Goal: Task Accomplishment & Management: Complete application form

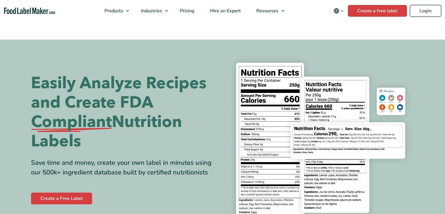
click at [436, 12] on link "Login" at bounding box center [425, 11] width 31 height 12
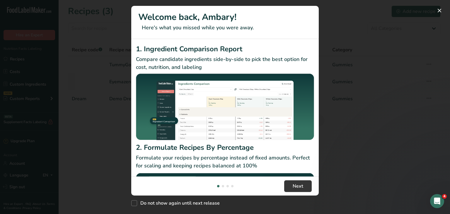
click at [357, 18] on div "New Features" at bounding box center [225, 107] width 450 height 214
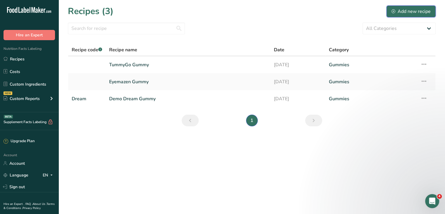
click at [407, 10] on div "Add new recipe" at bounding box center [411, 11] width 39 height 7
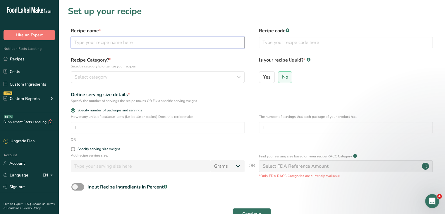
drag, startPoint x: 122, startPoint y: 44, endPoint x: 125, endPoint y: 43, distance: 3.4
click at [122, 44] on input "text" at bounding box center [158, 43] width 174 height 12
type input "Root+ Capsules"
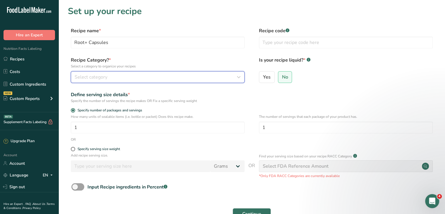
click at [115, 74] on div "Select category" at bounding box center [156, 76] width 163 height 7
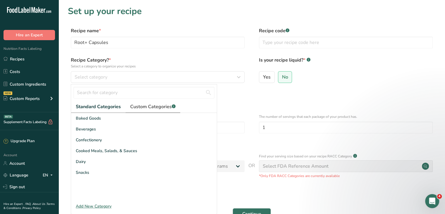
click at [142, 102] on link "Custom Categories .a-a{fill:#347362;}.b-a{fill:#fff;}" at bounding box center [153, 107] width 55 height 12
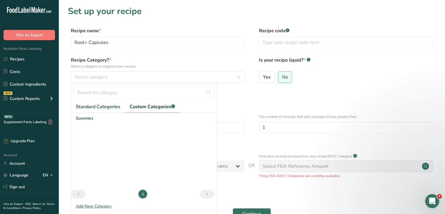
click at [97, 207] on div "Add New Category" at bounding box center [144, 206] width 146 height 6
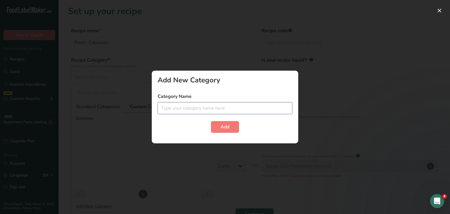
click at [189, 109] on input "text" at bounding box center [224, 108] width 135 height 12
type input "Supplement"
click at [221, 125] on span "Add" at bounding box center [224, 126] width 9 height 7
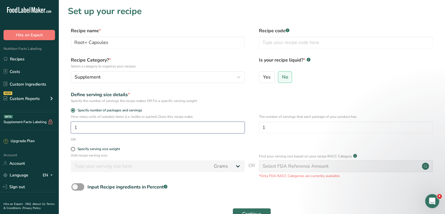
drag, startPoint x: 82, startPoint y: 127, endPoint x: 60, endPoint y: 130, distance: 22.2
click at [60, 130] on section "Set up your recipe Recipe name * Root+ Capsules Recipe code .a-a{fill:#347362;}…" at bounding box center [252, 122] width 387 height 244
click at [283, 127] on input "1" at bounding box center [346, 127] width 174 height 12
drag, startPoint x: 282, startPoint y: 126, endPoint x: 234, endPoint y: 124, distance: 47.7
click at [235, 126] on div "How many units of sealable items (i.e. bottle or packet) Does this recipe make.…" at bounding box center [252, 125] width 368 height 23
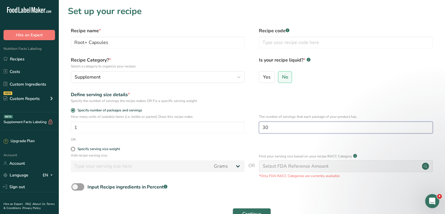
type input "30"
click at [380, 105] on form "Recipe name * Root+ Capsules Recipe code .a-a{fill:#347362;}.b-a{fill:#fff;} Re…" at bounding box center [252, 131] width 368 height 208
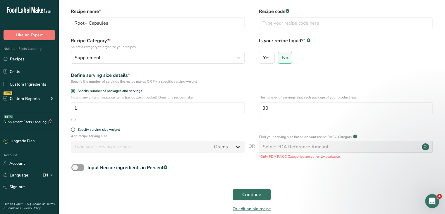
scroll to position [29, 0]
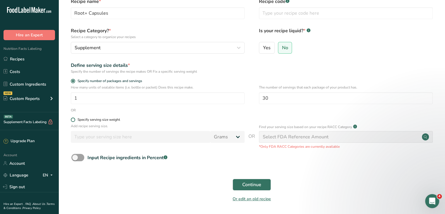
click at [73, 119] on span at bounding box center [73, 119] width 4 height 4
click at [73, 119] on input "Specify serving size weight" at bounding box center [73, 120] width 4 height 4
radio input "true"
radio input "false"
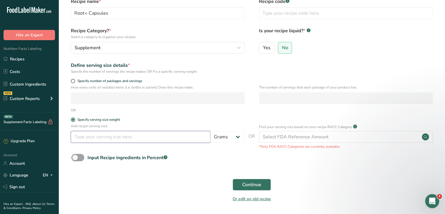
click at [129, 140] on input "number" at bounding box center [141, 137] width 140 height 12
type input "4"
click at [236, 137] on select "Grams kg mg mcg lb oz l mL fl oz tbsp tsp cup qt gallon" at bounding box center [227, 137] width 34 height 12
click at [251, 115] on form "Recipe name * Root+ Capsules Recipe code .a-a{fill:#347362;}.b-a{fill:#fff;} Re…" at bounding box center [252, 102] width 368 height 208
click at [74, 81] on span at bounding box center [73, 81] width 4 height 4
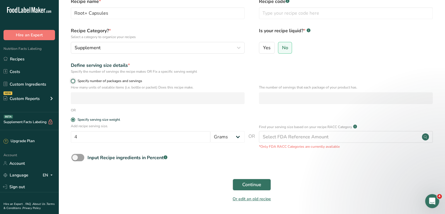
click at [74, 81] on input "Specify number of packages and servings" at bounding box center [73, 81] width 4 height 4
radio input "true"
radio input "false"
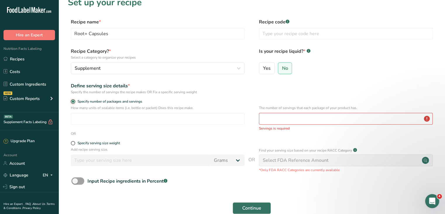
scroll to position [0, 0]
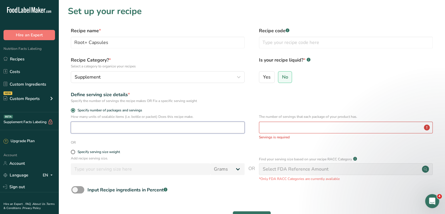
click at [140, 127] on input "number" at bounding box center [158, 127] width 174 height 12
type input "1"
click at [287, 126] on input "number" at bounding box center [346, 127] width 174 height 12
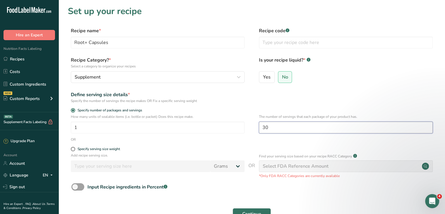
type input "30"
click at [281, 100] on div "Define serving size details * Specify the number of servings the recipe makes O…" at bounding box center [252, 97] width 368 height 12
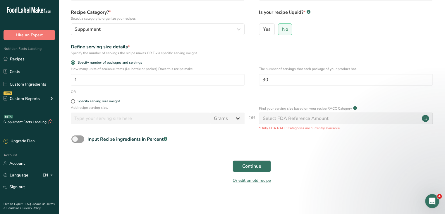
scroll to position [49, 0]
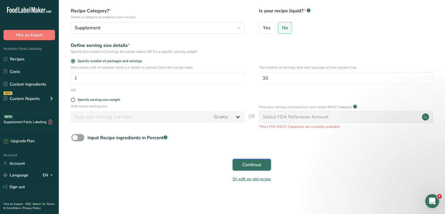
click at [256, 160] on button "Continue" at bounding box center [252, 165] width 38 height 12
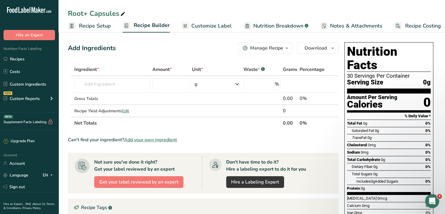
click at [207, 24] on span "Customize Label" at bounding box center [211, 26] width 40 height 8
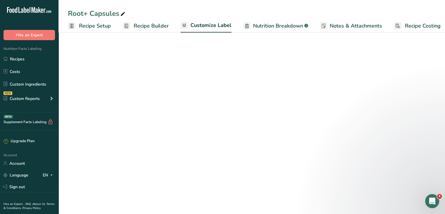
scroll to position [0, 5]
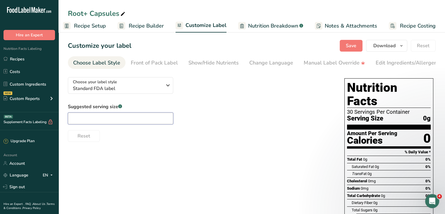
click at [118, 118] on input "text" at bounding box center [120, 118] width 105 height 12
type input "4 Capsules"
click at [197, 116] on div "Suggested serving size .a-a{fill:#347362;}.b-a{fill:#fff;} 4 Capsules Reset" at bounding box center [200, 122] width 265 height 39
click at [90, 26] on span "Recipe Setup" at bounding box center [90, 26] width 32 height 8
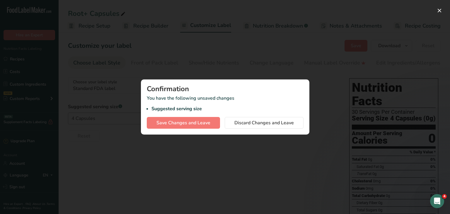
click at [266, 71] on div at bounding box center [225, 107] width 450 height 214
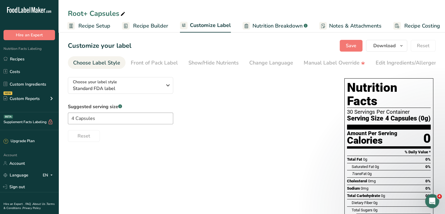
click at [149, 27] on span "Recipe Builder" at bounding box center [150, 26] width 35 height 8
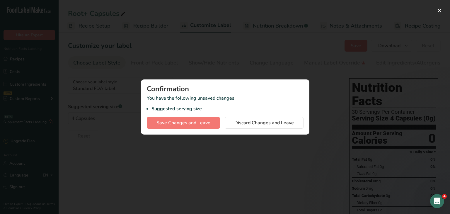
click at [244, 65] on div at bounding box center [225, 107] width 450 height 214
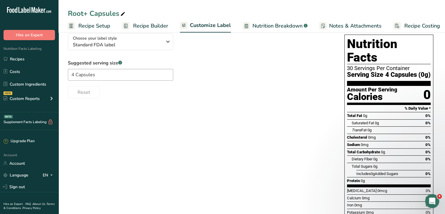
scroll to position [0, 0]
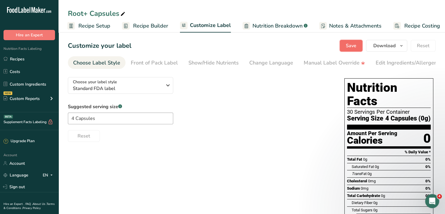
click at [348, 45] on span "Save" at bounding box center [351, 45] width 11 height 7
click at [160, 63] on div "Front of Pack Label" at bounding box center [154, 63] width 47 height 8
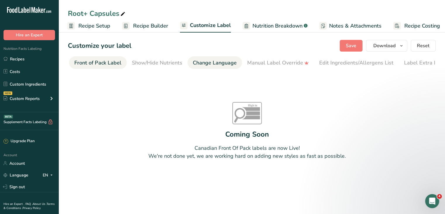
scroll to position [0, 57]
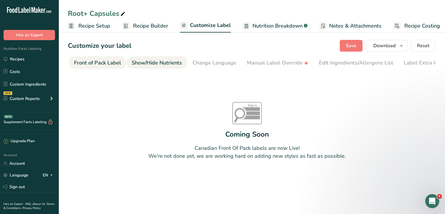
click at [167, 64] on div "Show/Hide Nutrients" at bounding box center [157, 63] width 50 height 8
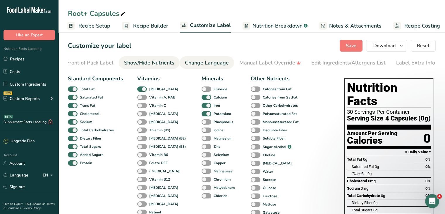
click at [195, 64] on div "Change Language" at bounding box center [207, 63] width 44 height 8
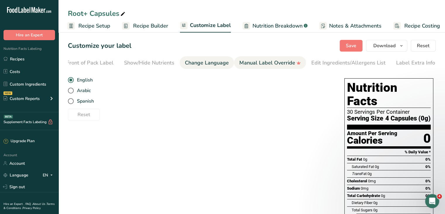
click at [255, 64] on div "Manual Label Override" at bounding box center [269, 63] width 61 height 8
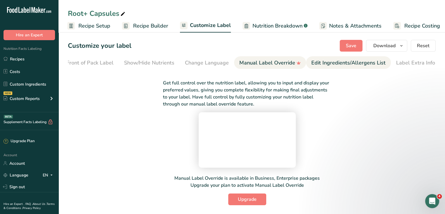
click at [337, 61] on div "Edit Ingredients/Allergens List" at bounding box center [348, 63] width 74 height 8
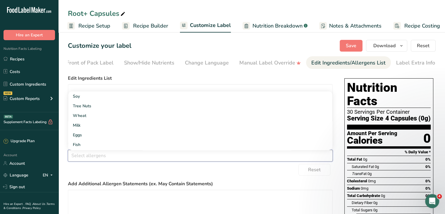
click at [105, 157] on input "text" at bounding box center [200, 155] width 264 height 9
type input "S"
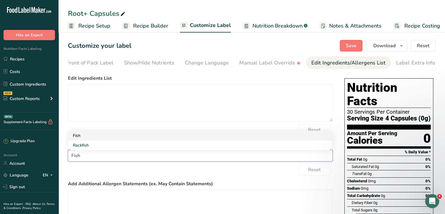
type input "Fish"
click at [92, 138] on link "Fish" at bounding box center [200, 136] width 264 height 10
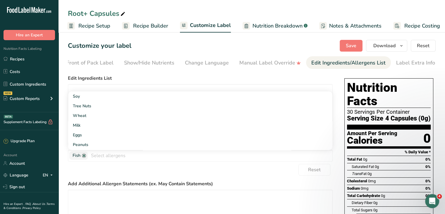
click at [133, 173] on div "Reset" at bounding box center [200, 170] width 265 height 12
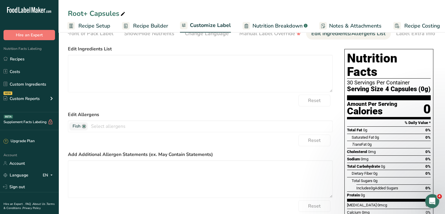
scroll to position [0, 0]
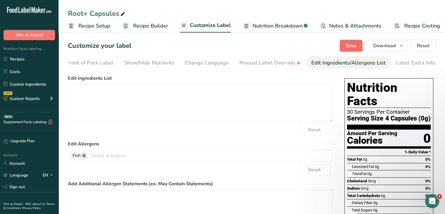
click at [355, 47] on span "Save" at bounding box center [351, 45] width 11 height 7
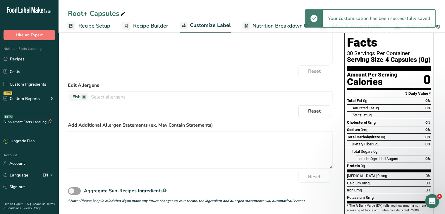
scroll to position [88, 0]
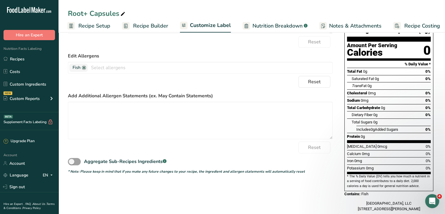
click at [107, 25] on span "Recipe Setup" at bounding box center [94, 26] width 32 height 8
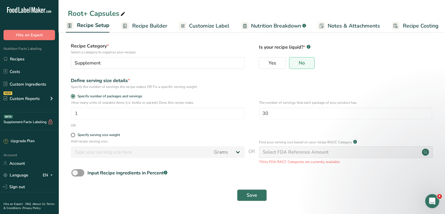
scroll to position [29, 0]
click at [150, 28] on span "Recipe Builder" at bounding box center [149, 26] width 35 height 8
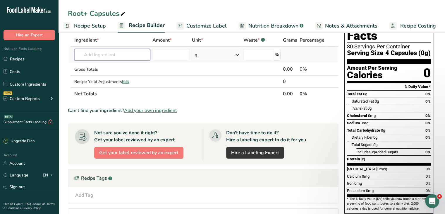
click at [139, 56] on input "text" at bounding box center [112, 55] width 76 height 12
click at [437, 203] on div "Open Intercom Messenger" at bounding box center [431, 199] width 19 height 19
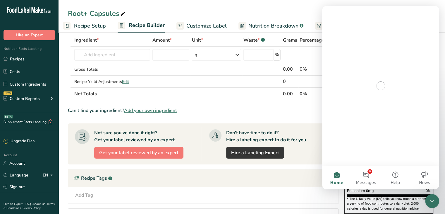
scroll to position [0, 0]
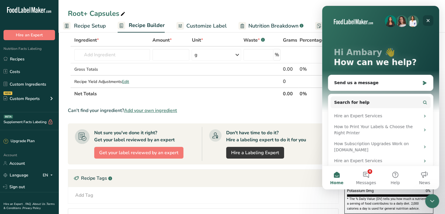
click at [430, 20] on icon "Close" at bounding box center [428, 20] width 5 height 5
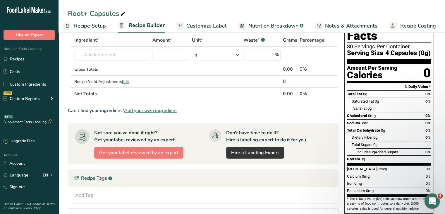
drag, startPoint x: 433, startPoint y: 200, endPoint x: 852, endPoint y: 383, distance: 457.5
click at [433, 200] on icon "Open Intercom Messenger" at bounding box center [432, 200] width 10 height 10
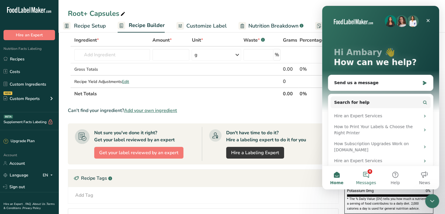
click at [375, 175] on button "4 Messages" at bounding box center [365, 177] width 29 height 23
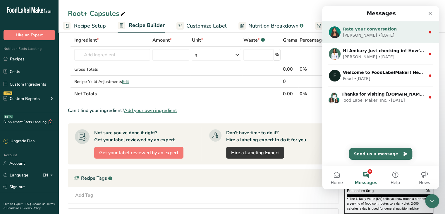
click at [391, 32] on div "Aya • 2w ago" at bounding box center [384, 35] width 83 height 6
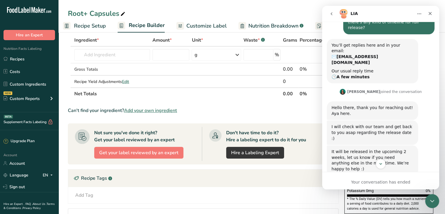
scroll to position [133, 0]
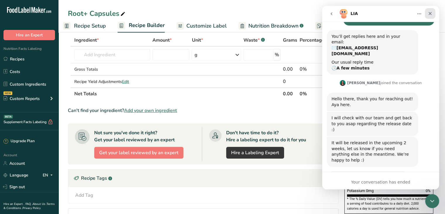
click at [432, 12] on icon "Close" at bounding box center [430, 13] width 5 height 5
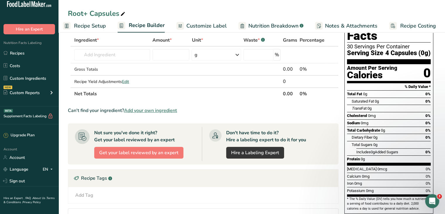
scroll to position [0, 0]
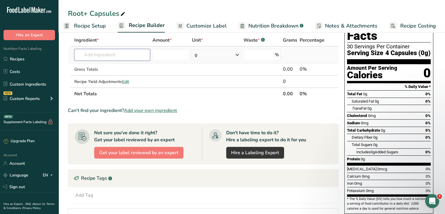
click at [123, 55] on input "text" at bounding box center [112, 55] width 76 height 12
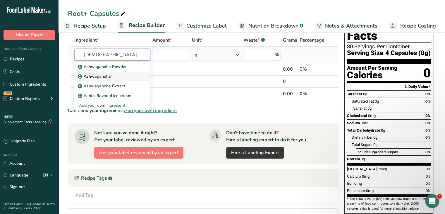
type input "Ashwa"
click at [108, 76] on p "Ashwagandha" at bounding box center [95, 76] width 32 height 6
type input "Ashwagandha"
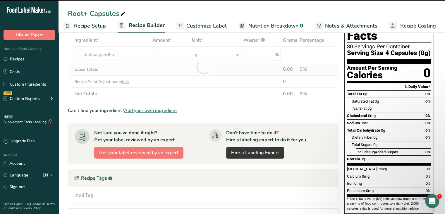
type input "0"
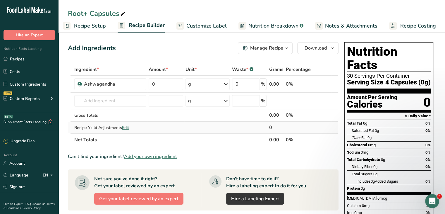
click at [126, 126] on span "Edit" at bounding box center [125, 128] width 7 height 6
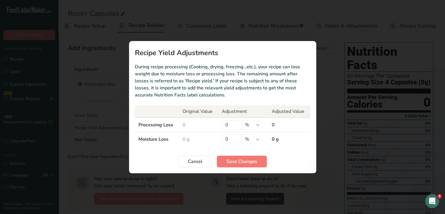
scroll to position [0, 1]
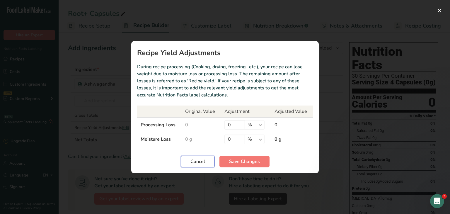
click at [203, 160] on span "Cancel" at bounding box center [197, 161] width 15 height 7
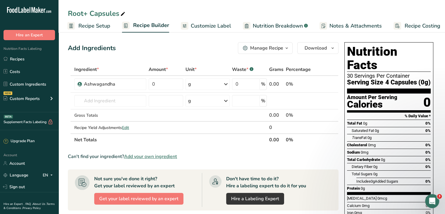
click at [98, 25] on span "Recipe Setup" at bounding box center [94, 26] width 32 height 8
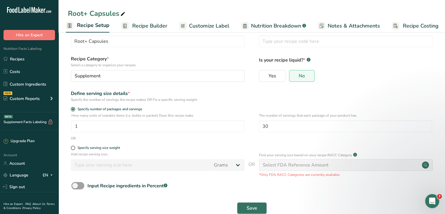
scroll to position [29, 0]
